Goal: Task Accomplishment & Management: Use online tool/utility

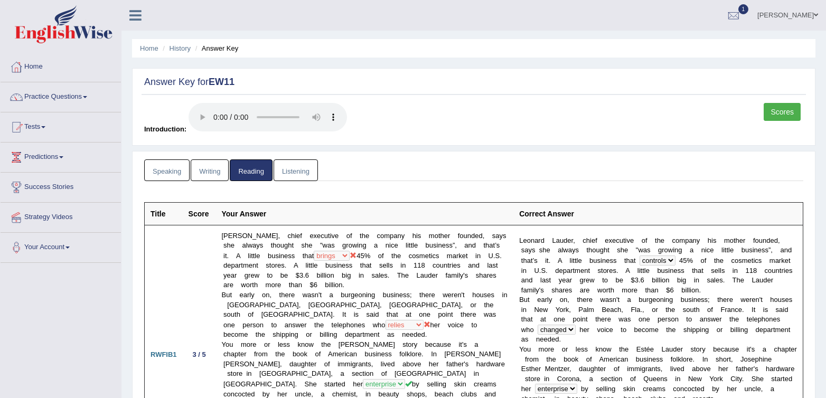
click at [765, 111] on link "Scores" at bounding box center [781, 112] width 37 height 18
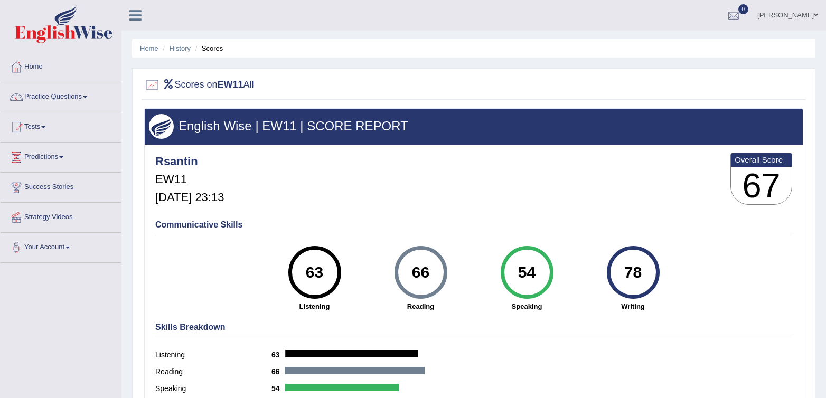
click at [741, 12] on div at bounding box center [733, 16] width 16 height 16
click at [62, 99] on link "Practice Questions" at bounding box center [61, 95] width 120 height 26
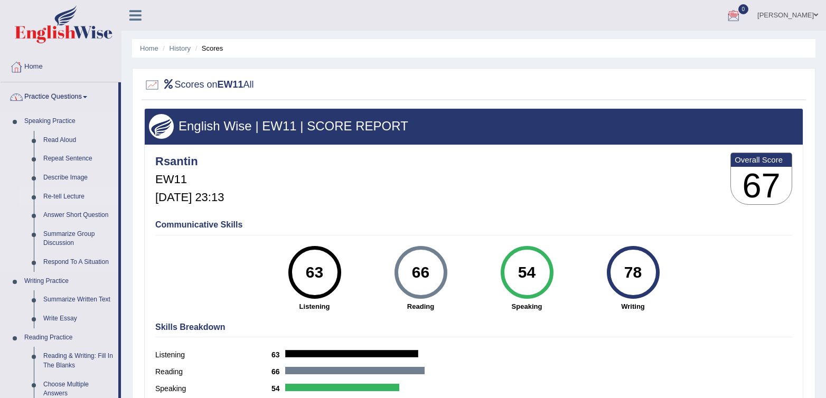
click at [64, 190] on link "Re-tell Lecture" at bounding box center [79, 196] width 80 height 19
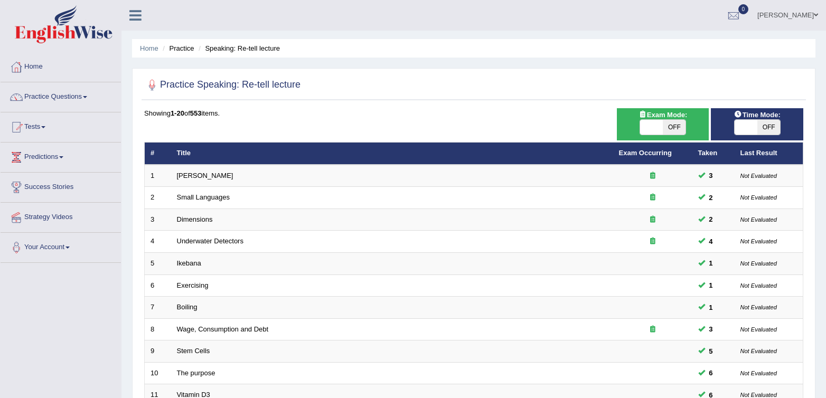
click at [677, 124] on span "OFF" at bounding box center [673, 127] width 23 height 15
checkbox input "true"
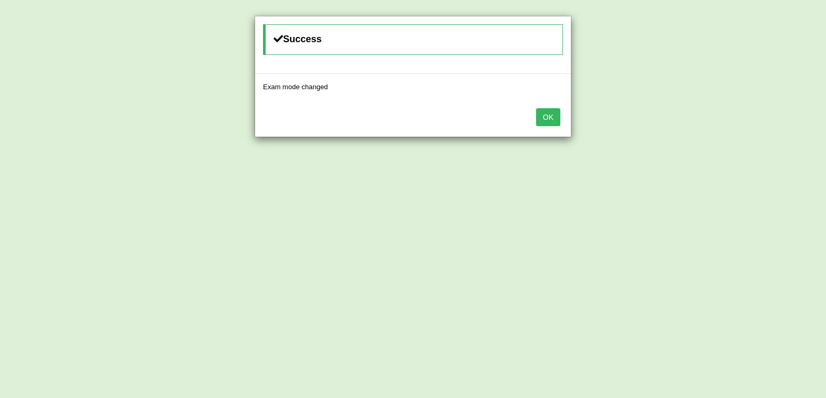
click at [773, 127] on div "Success Exam mode changed OK" at bounding box center [413, 199] width 826 height 398
click at [548, 116] on button "OK" at bounding box center [548, 117] width 24 height 18
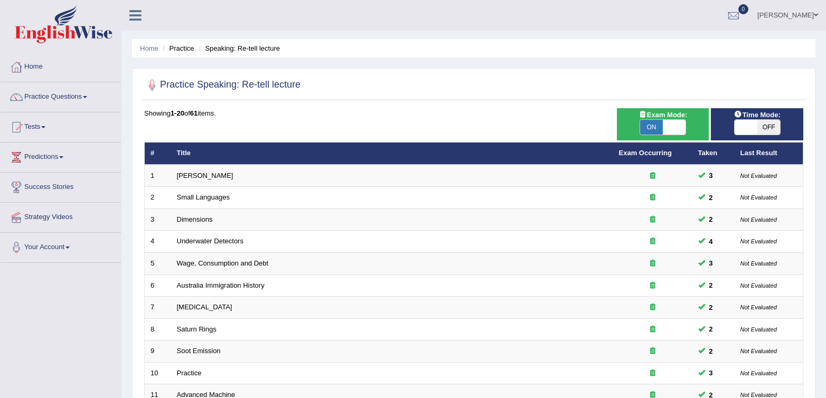
click at [773, 127] on span "OFF" at bounding box center [768, 127] width 23 height 15
checkbox input "true"
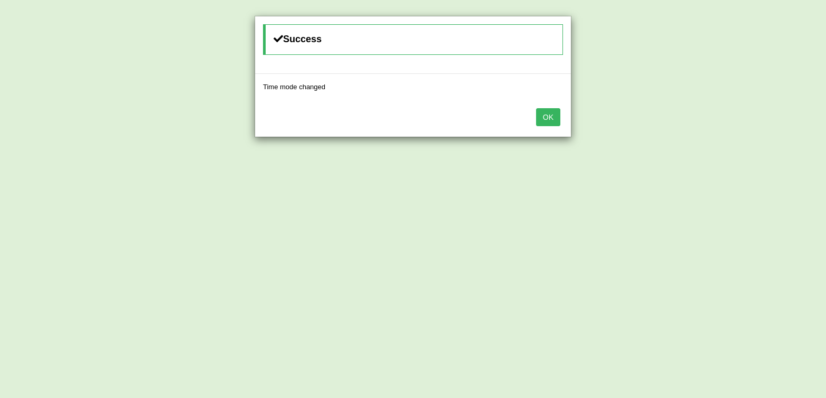
click at [556, 119] on button "OK" at bounding box center [548, 117] width 24 height 18
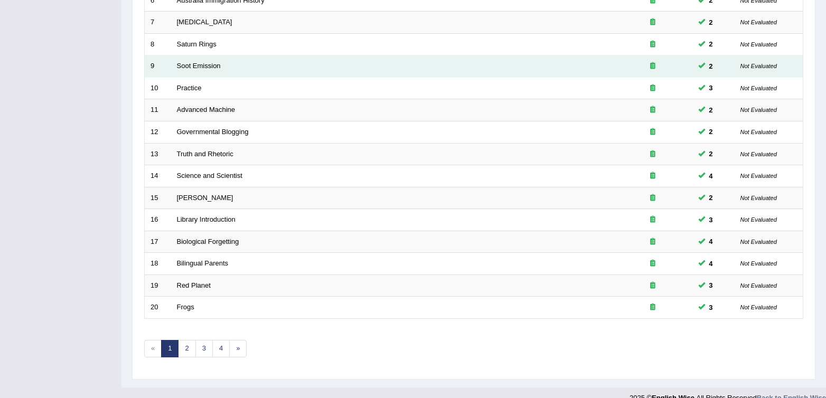
scroll to position [301, 0]
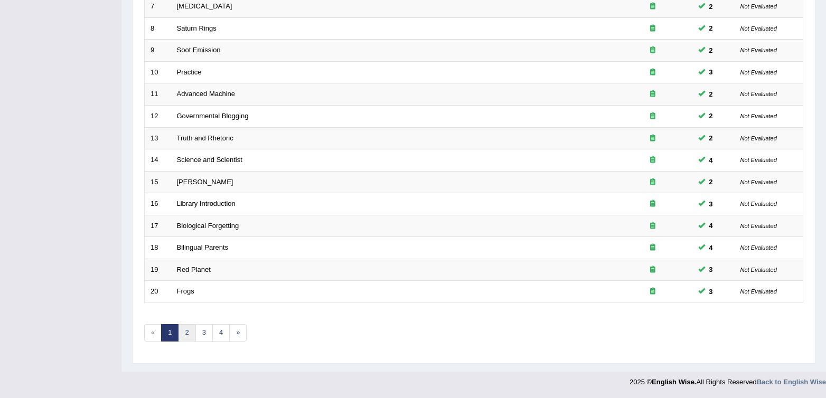
click at [191, 336] on link "2" at bounding box center [186, 332] width 17 height 17
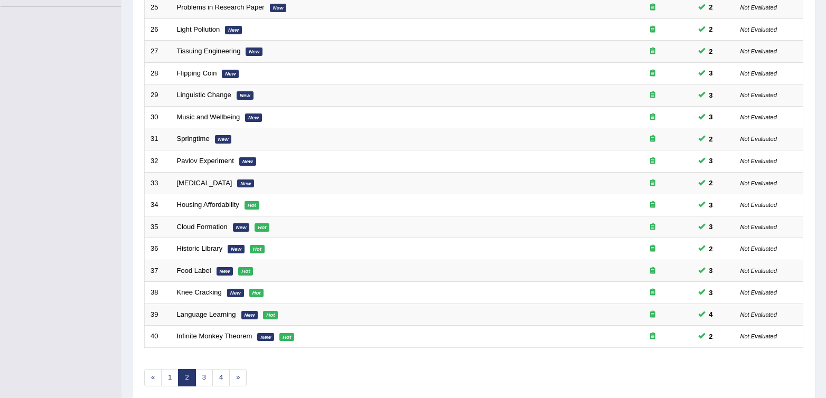
scroll to position [301, 0]
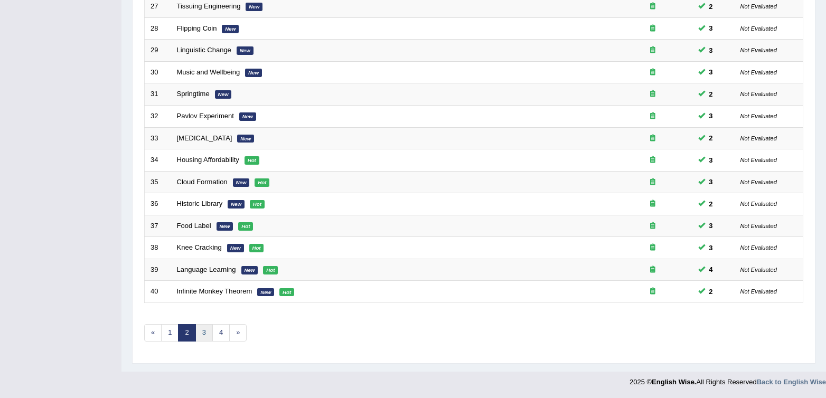
click at [202, 331] on link "3" at bounding box center [203, 332] width 17 height 17
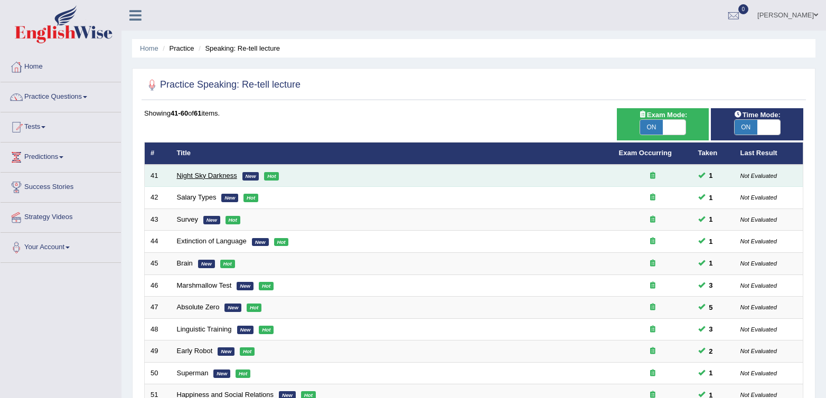
click at [187, 174] on link "Night Sky Darkness" at bounding box center [207, 176] width 60 height 8
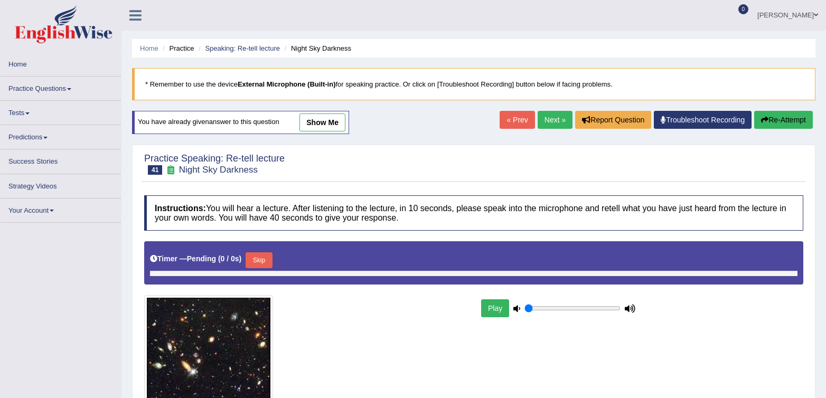
type input "0.7"
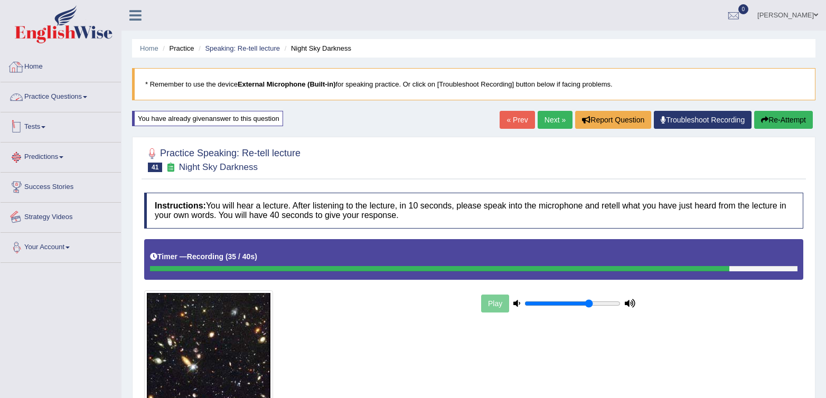
scroll to position [156, 0]
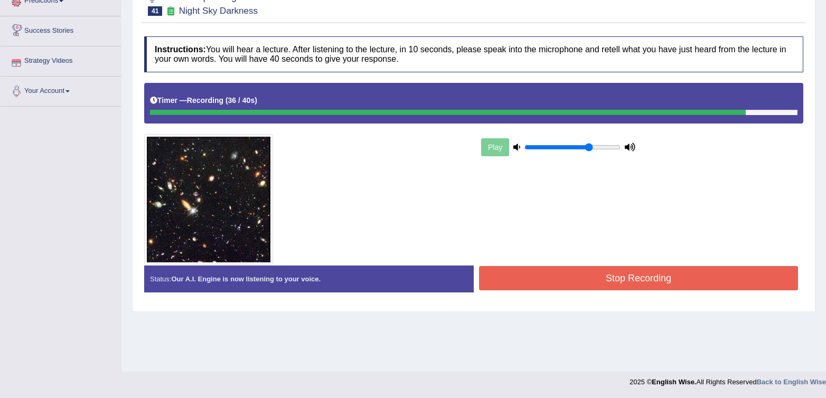
click at [651, 280] on button "Stop Recording" at bounding box center [638, 278] width 319 height 24
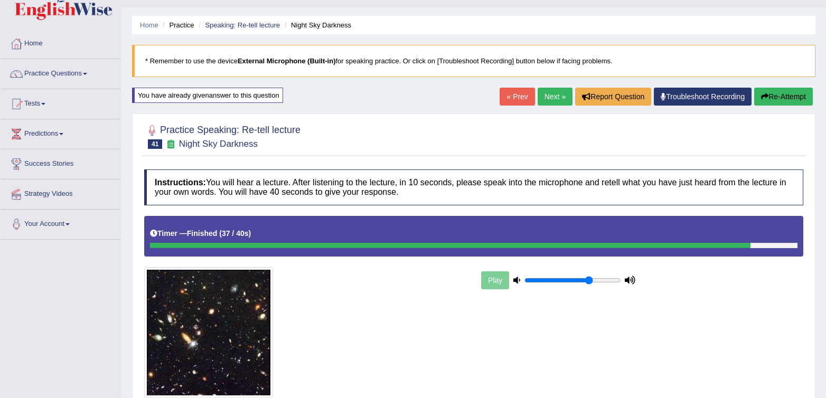
scroll to position [0, 0]
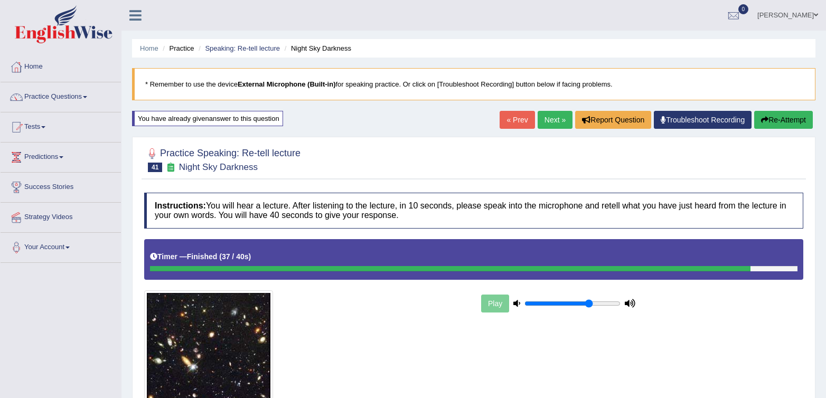
click at [546, 123] on link "Next »" at bounding box center [554, 120] width 35 height 18
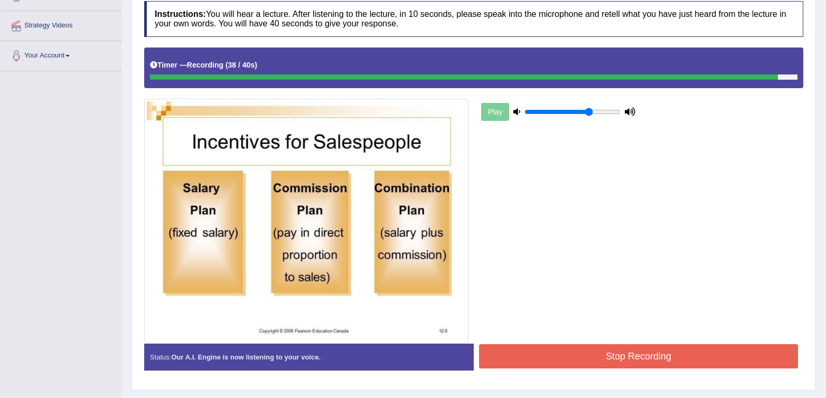
scroll to position [218, 0]
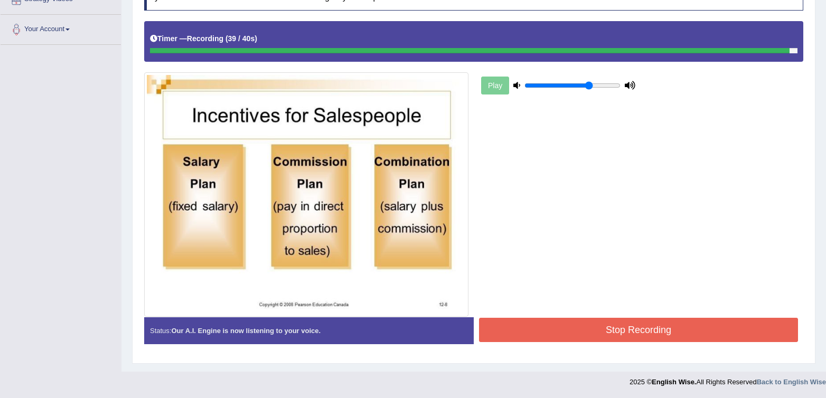
click at [536, 330] on button "Stop Recording" at bounding box center [638, 330] width 319 height 24
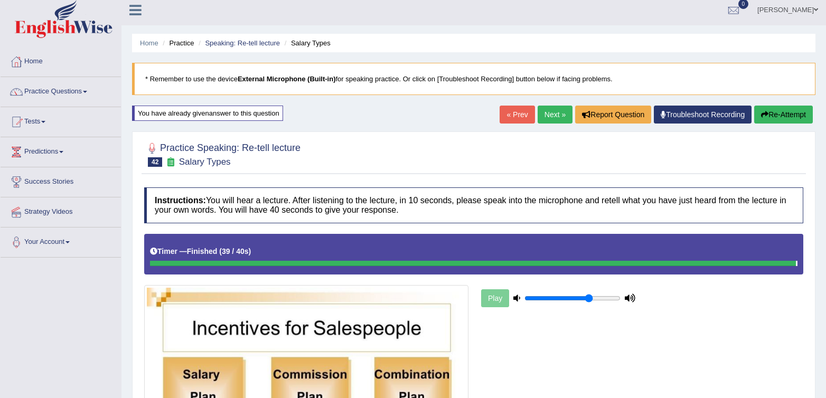
scroll to position [0, 0]
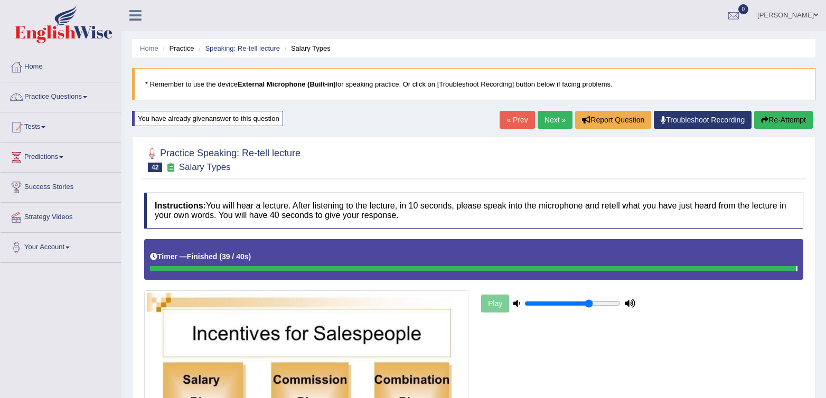
click at [555, 121] on link "Next »" at bounding box center [554, 120] width 35 height 18
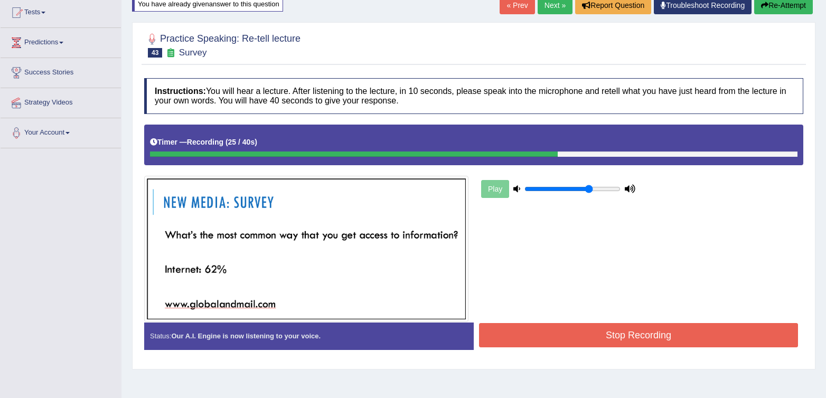
scroll to position [156, 0]
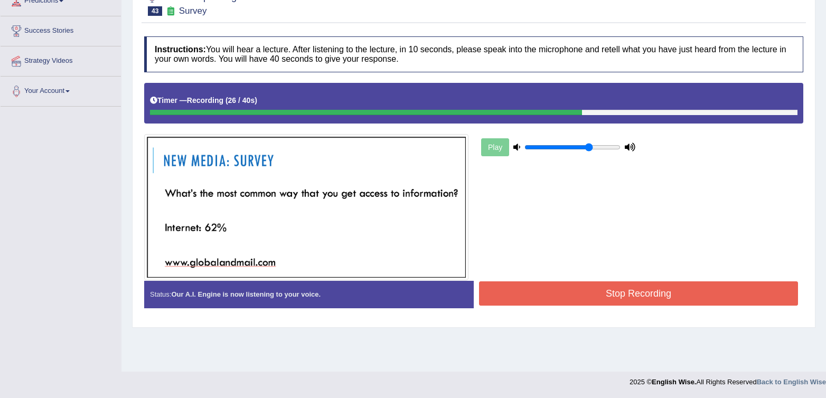
click at [554, 283] on button "Stop Recording" at bounding box center [638, 293] width 319 height 24
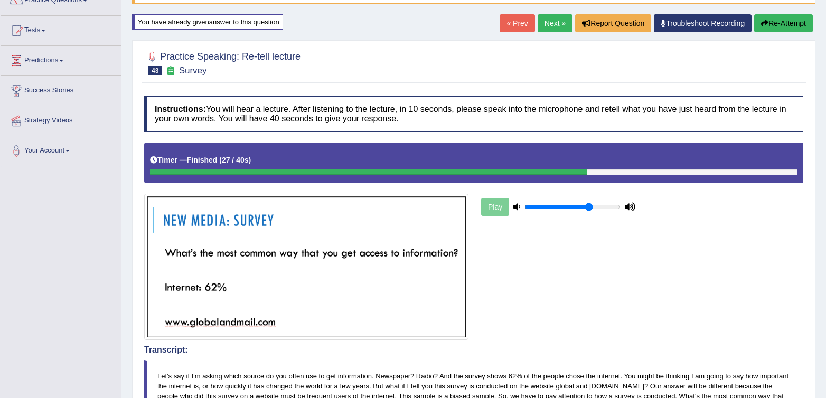
scroll to position [96, 0]
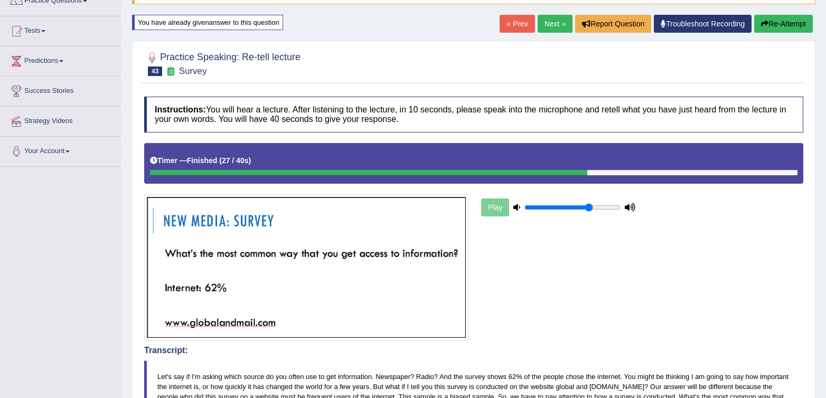
click at [795, 19] on button "Re-Attempt" at bounding box center [783, 24] width 59 height 18
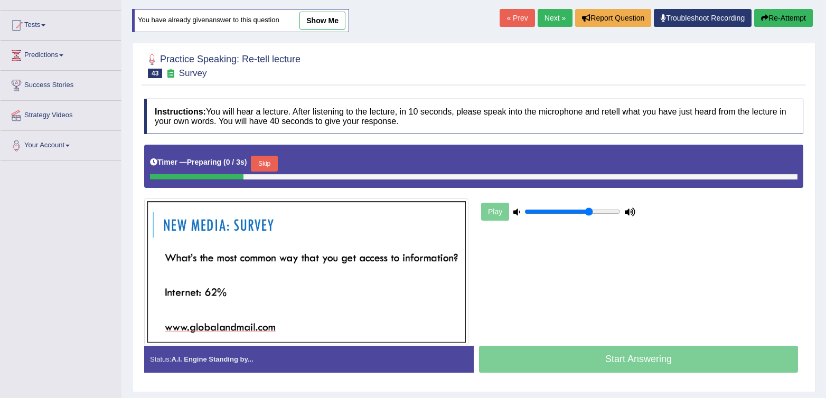
scroll to position [96, 0]
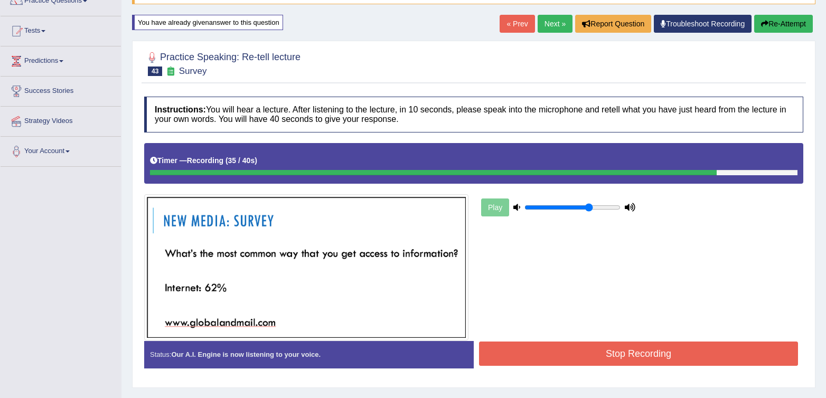
click at [634, 355] on button "Stop Recording" at bounding box center [638, 353] width 319 height 24
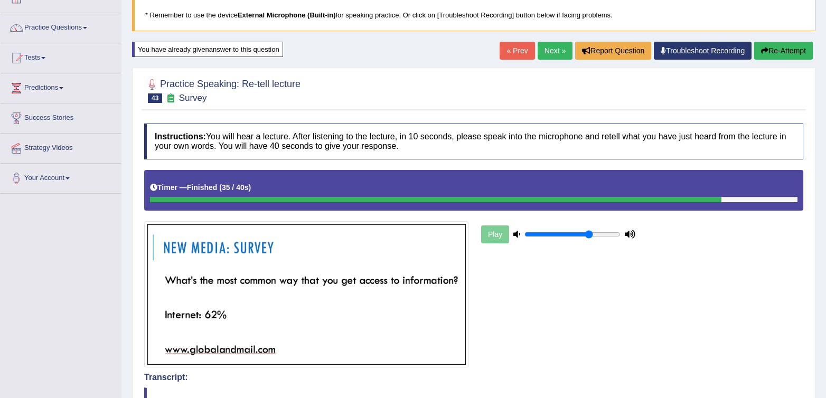
scroll to position [46, 0]
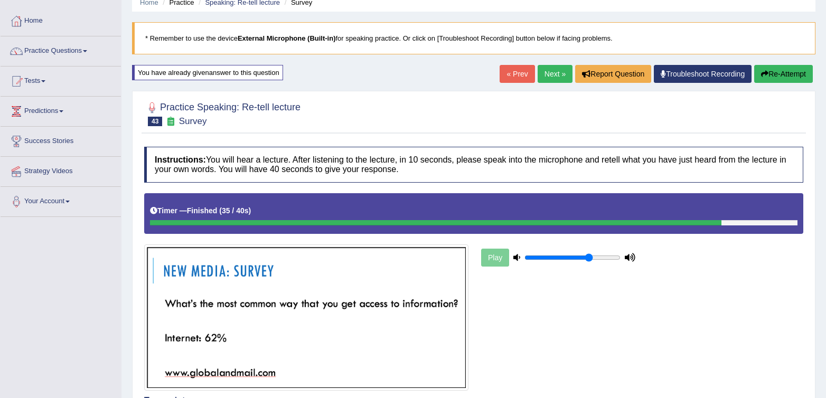
click at [537, 78] on link "Next »" at bounding box center [554, 74] width 35 height 18
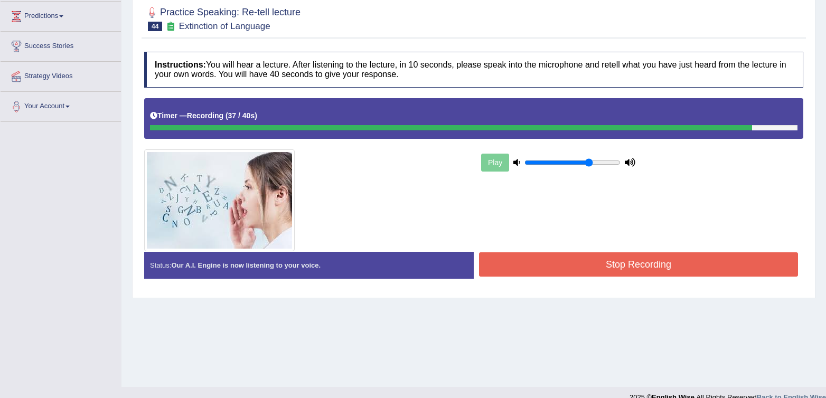
scroll to position [156, 0]
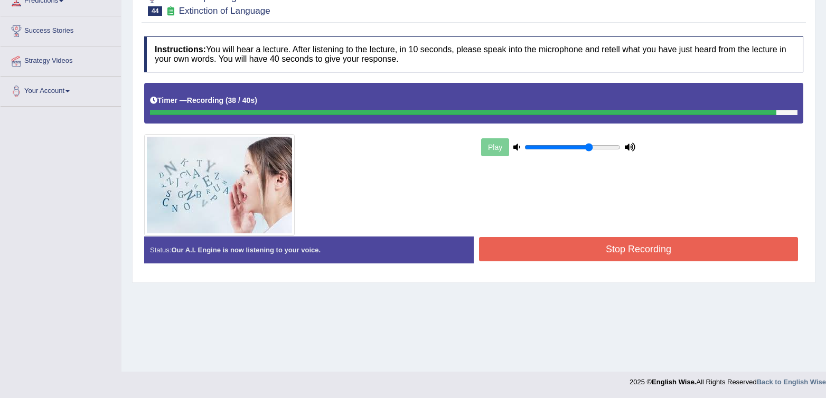
click at [587, 257] on button "Stop Recording" at bounding box center [638, 249] width 319 height 24
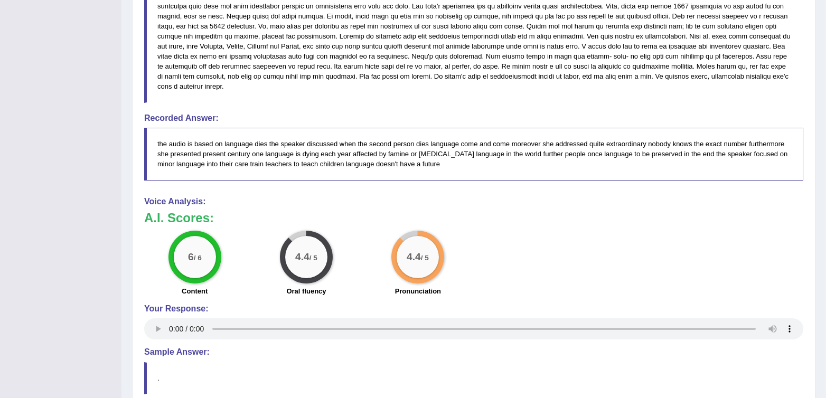
scroll to position [0, 0]
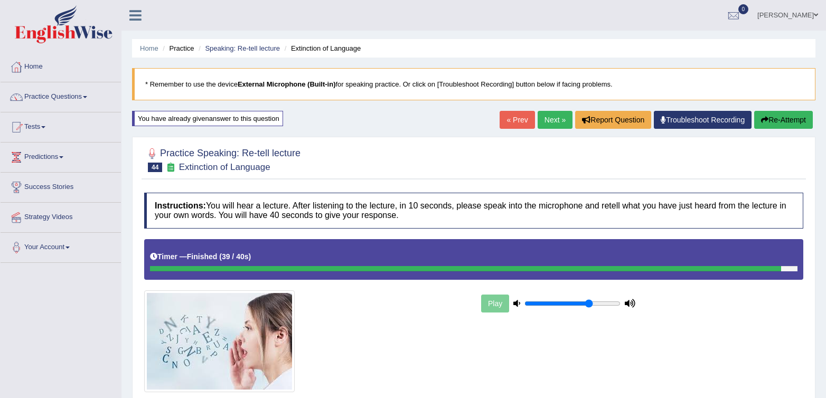
click at [550, 117] on link "Next »" at bounding box center [554, 120] width 35 height 18
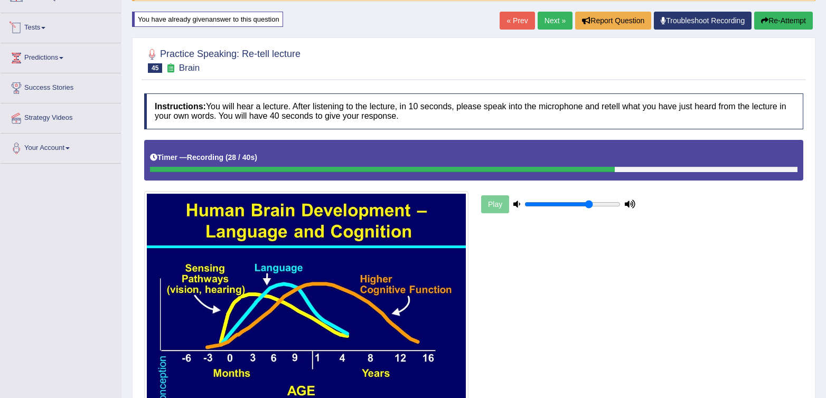
scroll to position [218, 0]
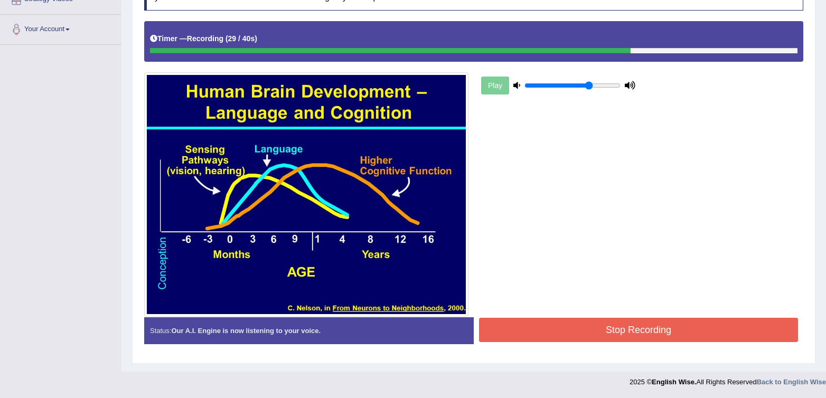
click at [543, 329] on button "Stop Recording" at bounding box center [638, 330] width 319 height 24
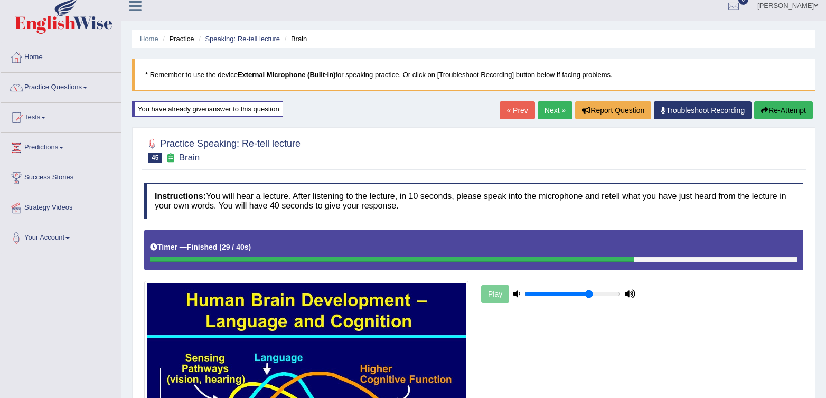
scroll to position [0, 0]
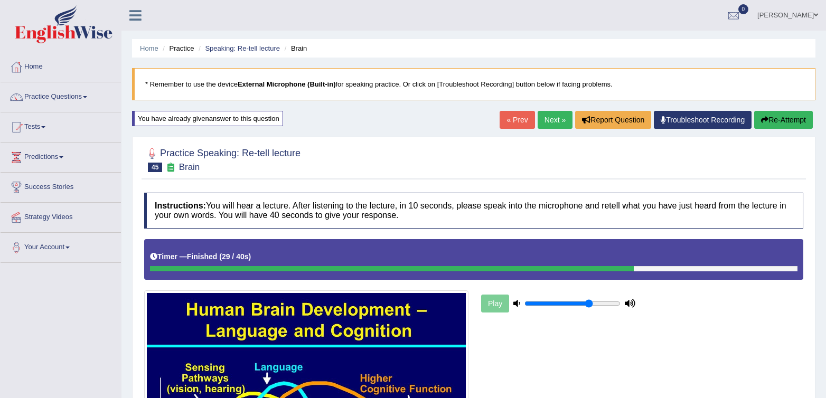
click at [545, 121] on link "Next »" at bounding box center [554, 120] width 35 height 18
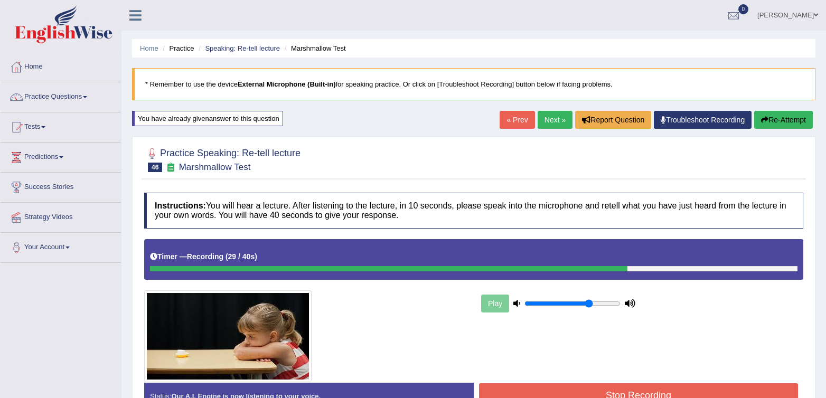
scroll to position [156, 0]
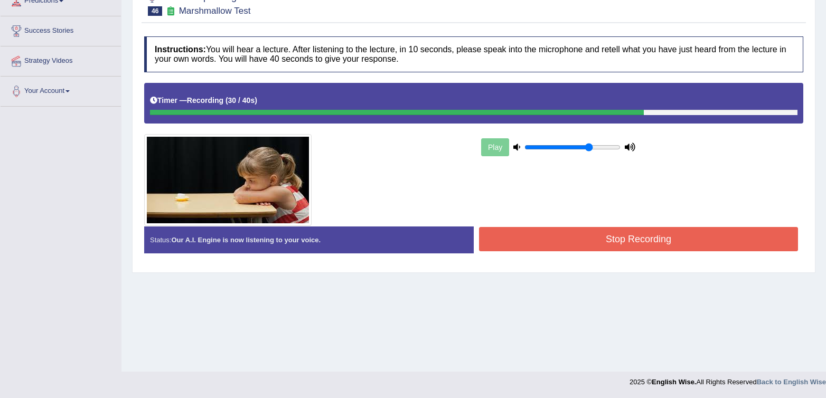
click at [680, 235] on button "Stop Recording" at bounding box center [638, 239] width 319 height 24
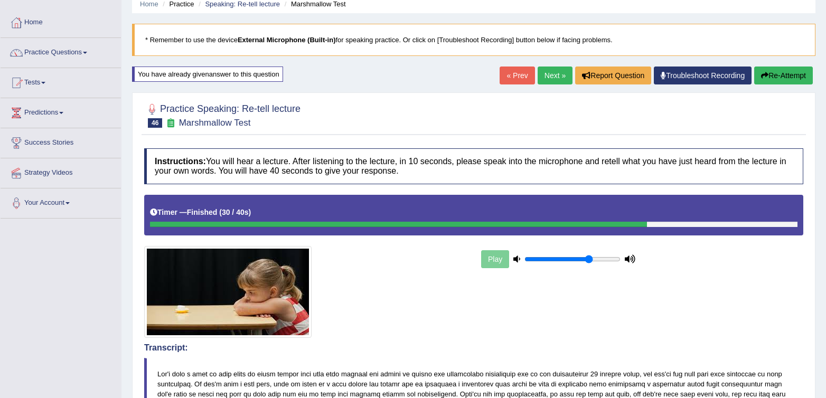
scroll to position [0, 0]
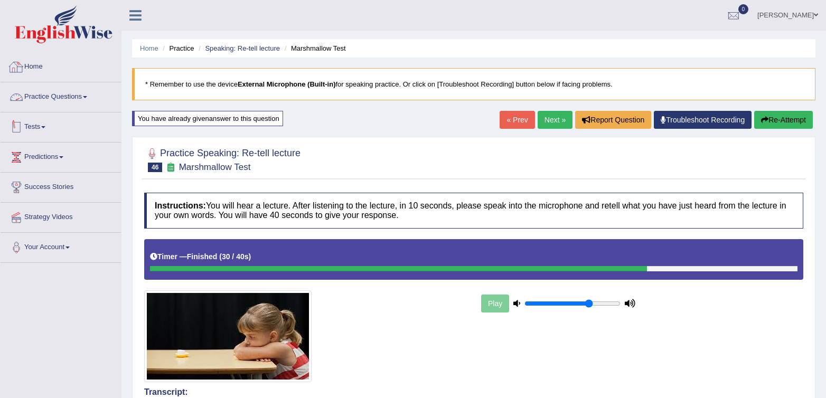
click at [27, 130] on link "Tests" at bounding box center [61, 125] width 120 height 26
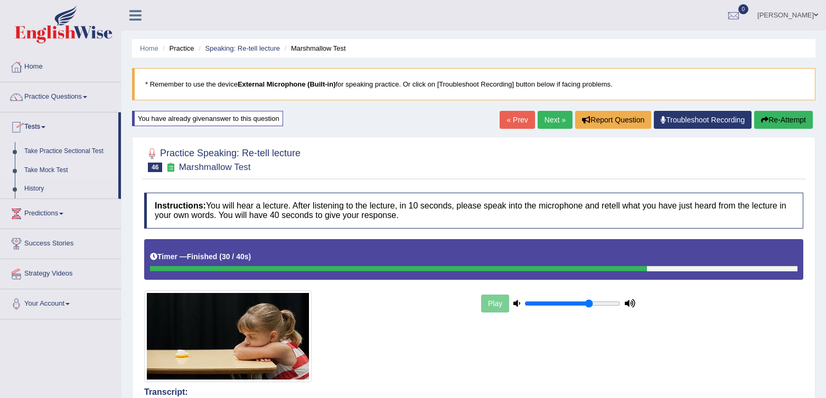
click at [46, 173] on link "Take Mock Test" at bounding box center [69, 170] width 99 height 19
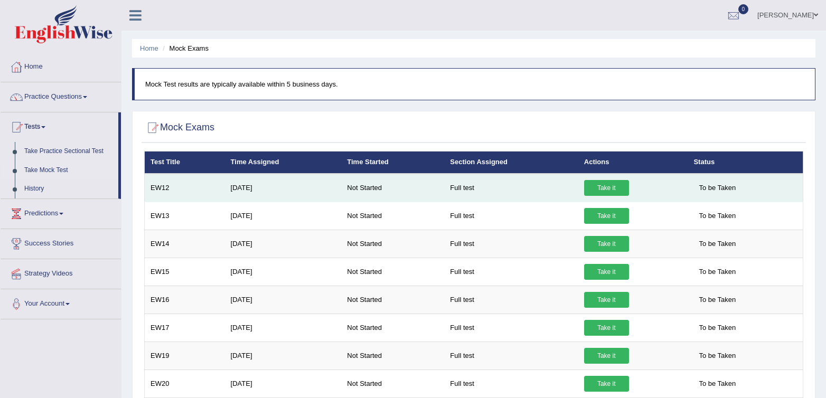
click at [608, 193] on link "Take it" at bounding box center [606, 188] width 45 height 16
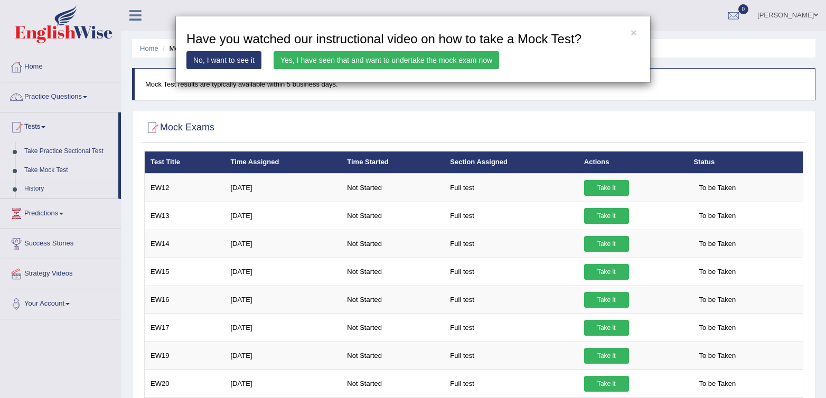
click at [348, 62] on link "Yes, I have seen that and want to undertake the mock exam now" at bounding box center [385, 60] width 225 height 18
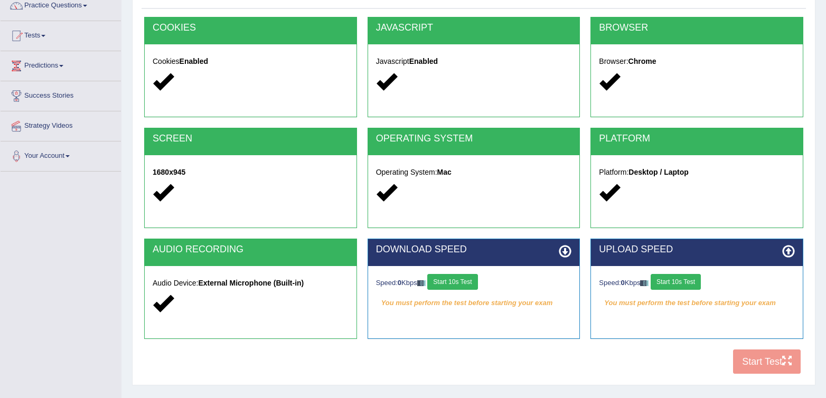
scroll to position [156, 0]
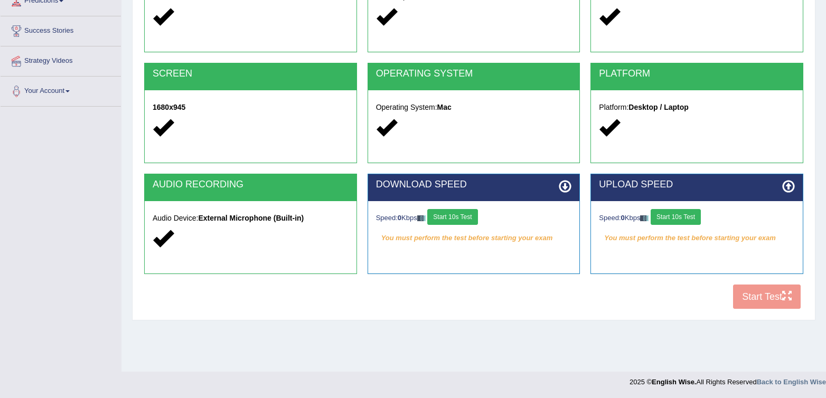
click at [533, 286] on div "COOKIES Cookies Enabled JAVASCRIPT Javascript Enabled BROWSER Browser: Chrome S…" at bounding box center [473, 133] width 664 height 363
click at [472, 218] on button "Start 10s Test" at bounding box center [452, 217] width 50 height 16
click at [661, 212] on button "Start 10s Test" at bounding box center [675, 217] width 50 height 16
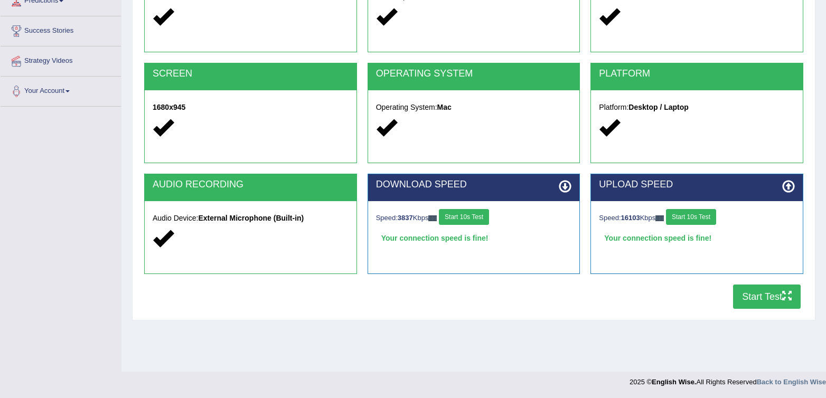
click at [770, 295] on button "Start Test" at bounding box center [767, 296] width 68 height 24
